Goal: Transaction & Acquisition: Purchase product/service

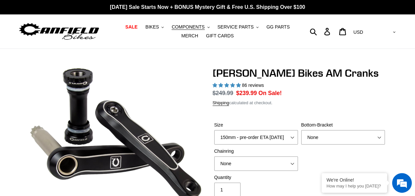
select select "highest-rating"
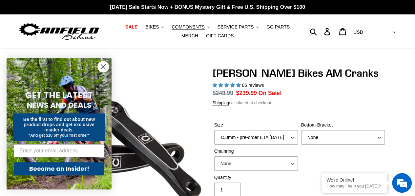
scroll to position [45, 0]
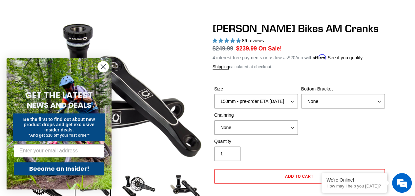
click at [105, 66] on circle "Close dialog" at bounding box center [103, 66] width 11 height 11
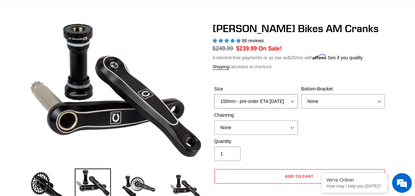
click at [246, 104] on select "150mm - pre-order ETA [DATE] 155mm - pre-order ETA [DATE] 160mm - pre-order ETA…" at bounding box center [256, 101] width 84 height 14
select select "155mm - pre-order ETA [DATE]"
click at [214, 94] on select "150mm - pre-order ETA [DATE] 155mm - pre-order ETA [DATE] 160mm - pre-order ETA…" at bounding box center [256, 101] width 84 height 14
click at [323, 100] on select "None BSA Threaded 68/73mm Press Fit PF92" at bounding box center [343, 101] width 84 height 14
click at [301, 94] on select "None BSA Threaded 68/73mm Press Fit PF92" at bounding box center [343, 101] width 84 height 14
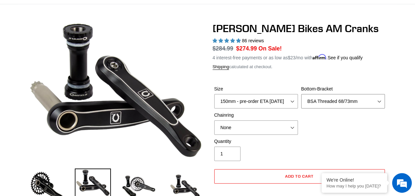
click at [309, 99] on select "None BSA Threaded 68/73mm Press Fit PF92" at bounding box center [343, 101] width 84 height 14
click at [301, 94] on select "None BSA Threaded 68/73mm Press Fit PF92" at bounding box center [343, 101] width 84 height 14
click at [325, 101] on select "None BSA Threaded 68/73mm Press Fit PF92" at bounding box center [343, 101] width 84 height 14
select select "BSA Threaded 68/73mm"
click at [301, 94] on select "None BSA Threaded 68/73mm Press Fit PF92" at bounding box center [343, 101] width 84 height 14
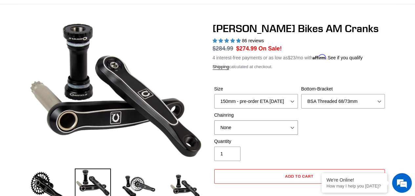
click at [288, 125] on select "None 30t Round (Boost 148) 30t Oval (Boost 148) 32t Round (Boost 148) 32t Oval …" at bounding box center [256, 127] width 84 height 14
select select "30t Oval (Boost 148)"
click at [214, 120] on select "None 30t Round (Boost 148) 30t Oval (Boost 148) 32t Round (Boost 148) 32t Oval …" at bounding box center [256, 127] width 84 height 14
click at [142, 183] on img at bounding box center [139, 187] width 36 height 36
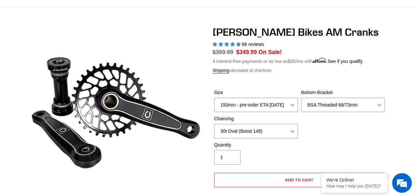
scroll to position [40, 0]
